Goal: Task Accomplishment & Management: Manage account settings

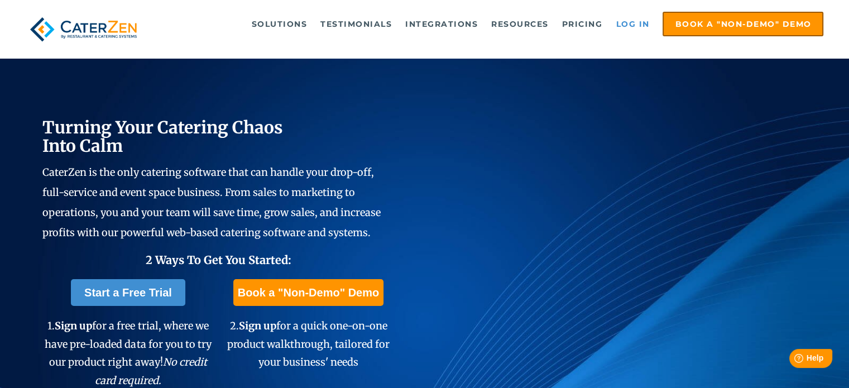
click at [635, 16] on link "Log in" at bounding box center [632, 24] width 45 height 22
click at [632, 20] on link "Log in" at bounding box center [632, 24] width 45 height 22
click at [627, 24] on link "Log in" at bounding box center [632, 24] width 45 height 22
